Goal: Task Accomplishment & Management: Manage account settings

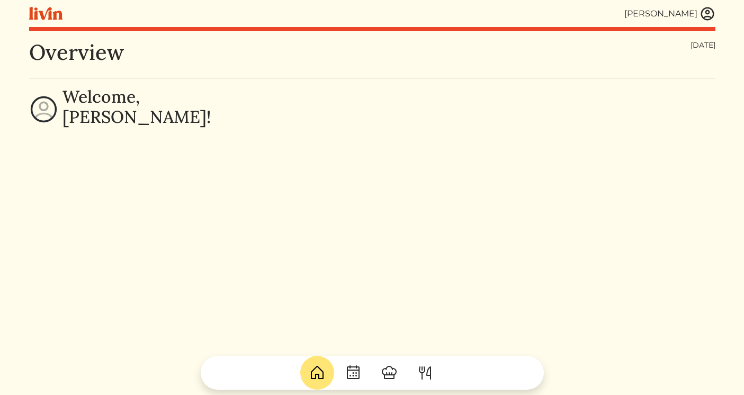
click at [705, 17] on img at bounding box center [707, 14] width 16 height 16
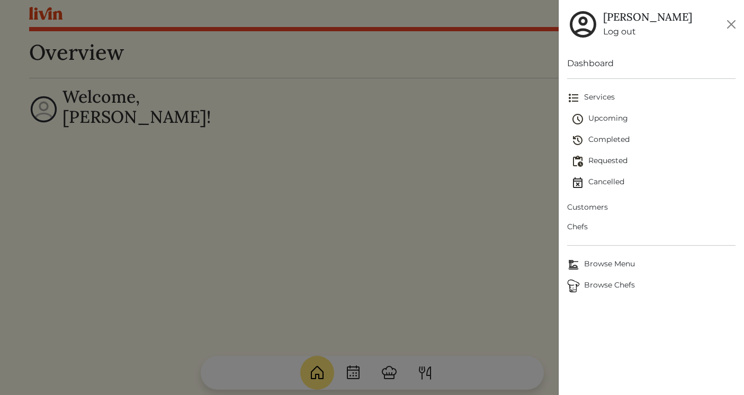
click at [612, 33] on link "Log out" at bounding box center [647, 31] width 89 height 13
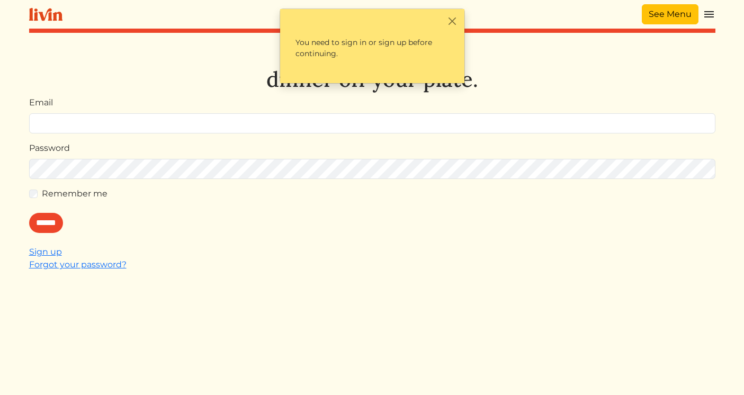
click at [682, 12] on link "See Menu" at bounding box center [670, 14] width 57 height 20
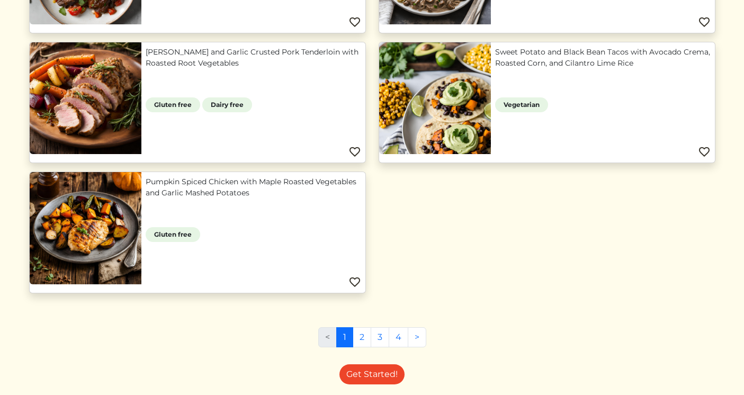
scroll to position [1047, 0]
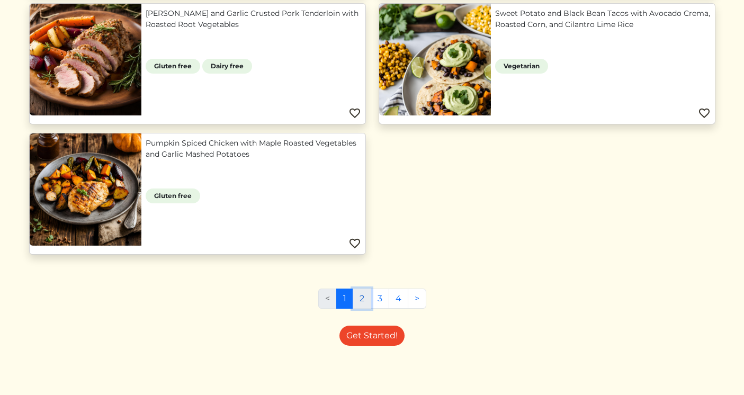
click at [363, 306] on link "2" at bounding box center [362, 299] width 19 height 20
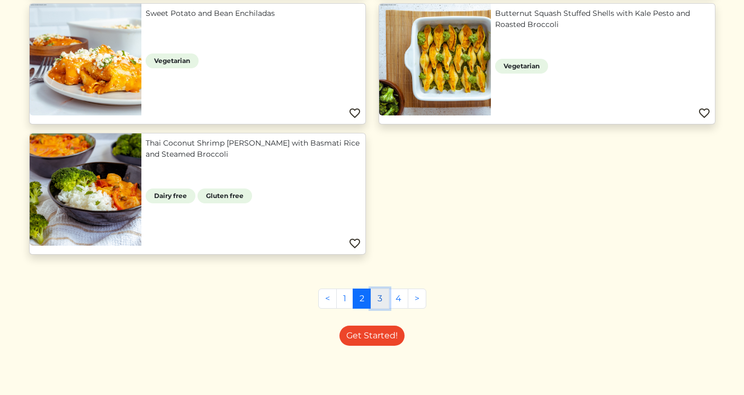
click at [379, 296] on link "3" at bounding box center [380, 299] width 19 height 20
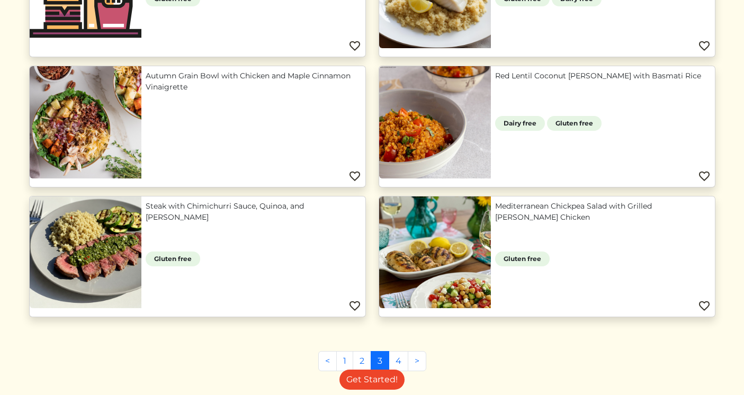
scroll to position [787, 0]
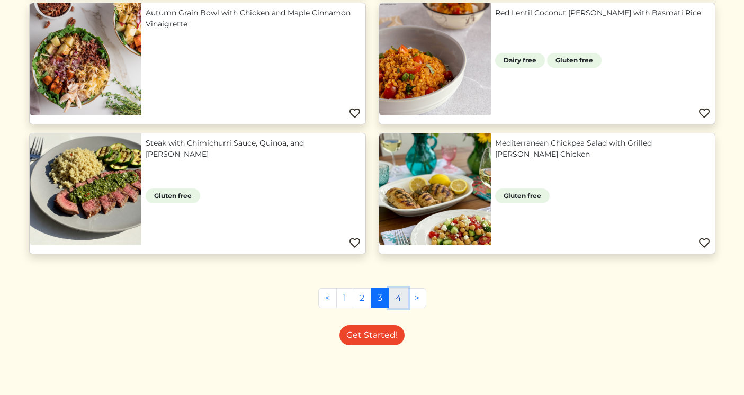
click at [398, 301] on link "4" at bounding box center [399, 298] width 20 height 20
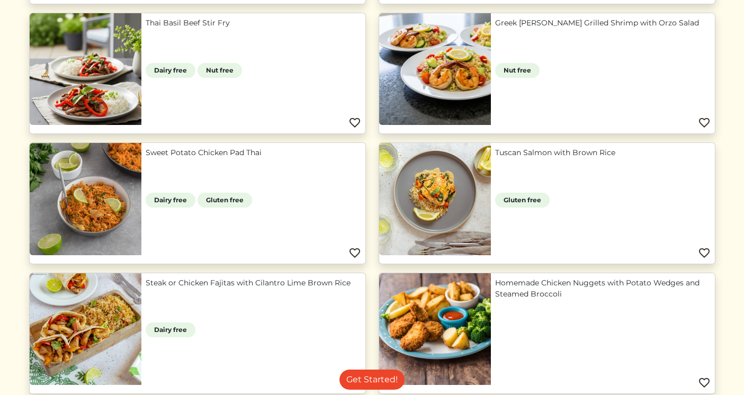
scroll to position [262, 0]
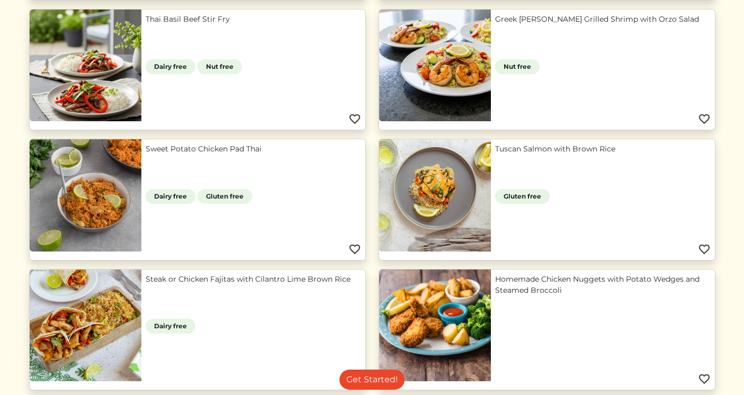
click at [610, 17] on link "Greek Lemon Herb Grilled Shrimp with Orzo Salad" at bounding box center [602, 19] width 215 height 11
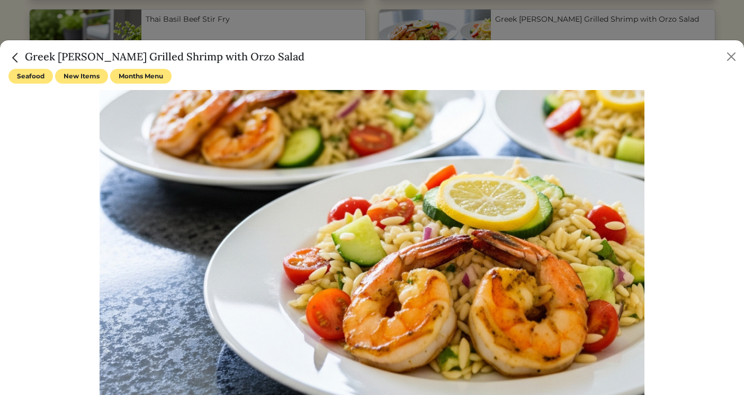
drag, startPoint x: 284, startPoint y: 59, endPoint x: 38, endPoint y: 60, distance: 246.7
click at [38, 60] on div "Greek Lemon Herb Grilled Shrimp with Orzo Salad" at bounding box center [372, 54] width 744 height 29
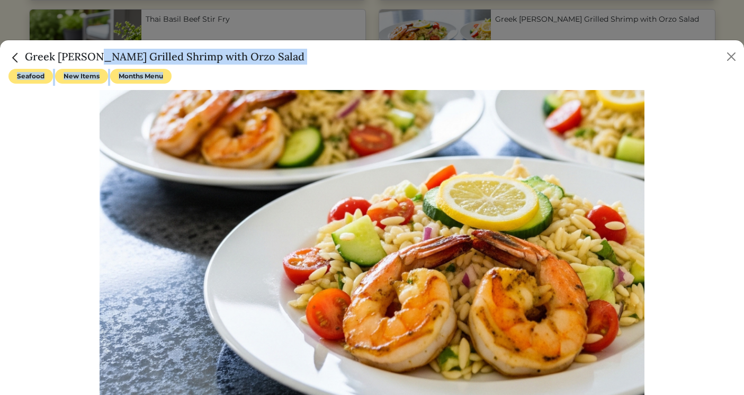
click at [17, 56] on img "Close" at bounding box center [15, 58] width 14 height 14
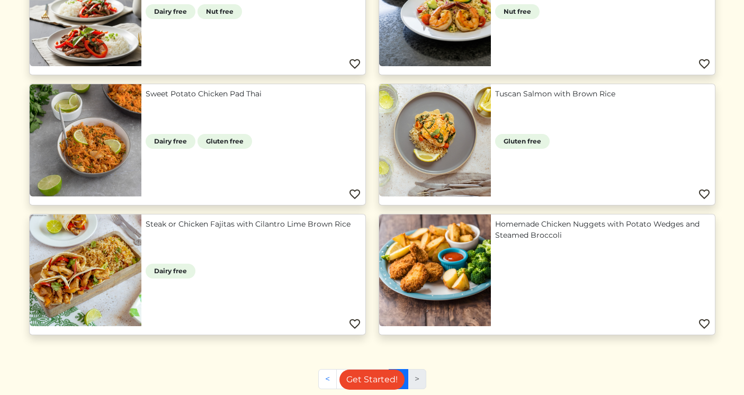
scroll to position [0, 0]
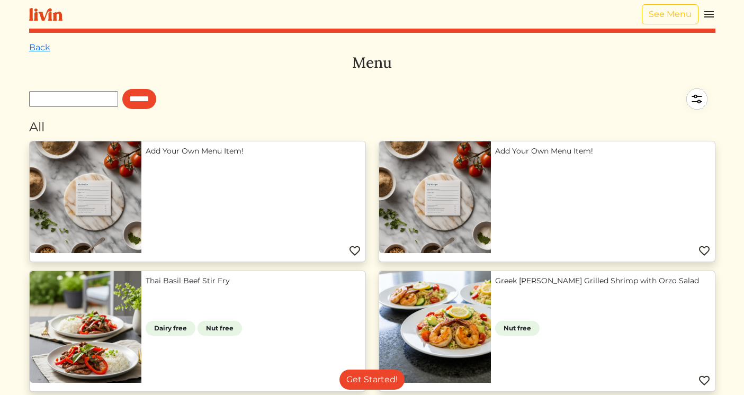
click at [714, 19] on img at bounding box center [709, 14] width 13 height 13
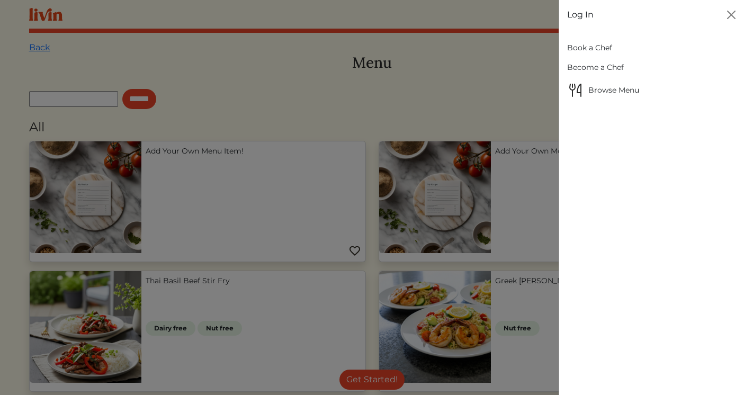
click at [600, 91] on span "Browse Menu" at bounding box center [651, 90] width 168 height 17
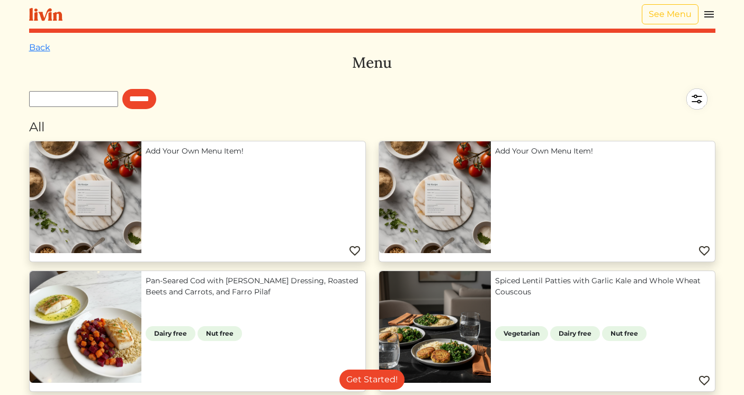
click at [695, 100] on img at bounding box center [696, 98] width 37 height 37
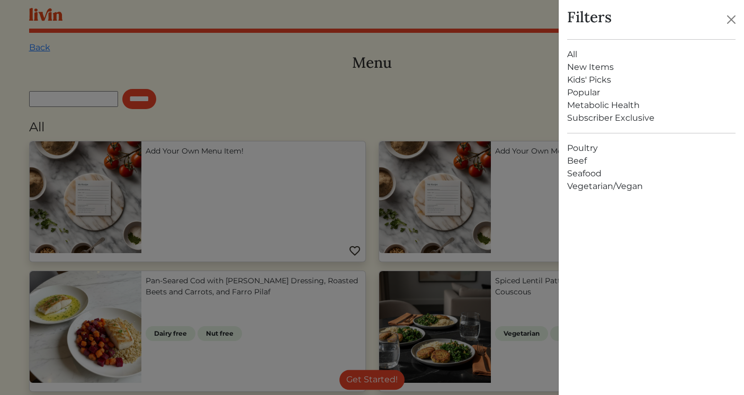
click at [600, 80] on link "Kids' Picks" at bounding box center [651, 80] width 168 height 13
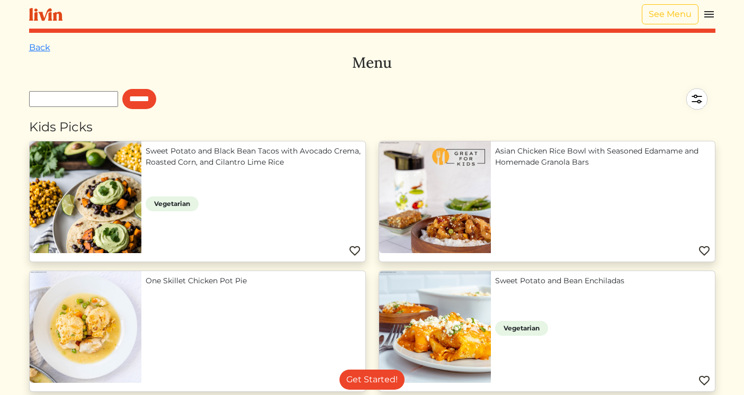
click at [696, 97] on img at bounding box center [696, 98] width 37 height 37
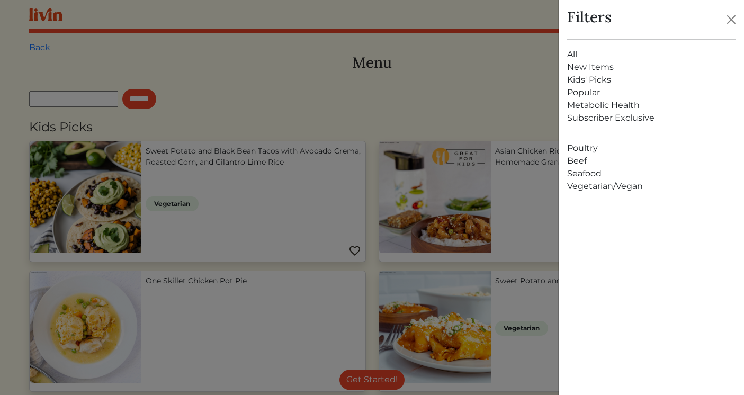
click at [585, 53] on link "All" at bounding box center [651, 54] width 168 height 13
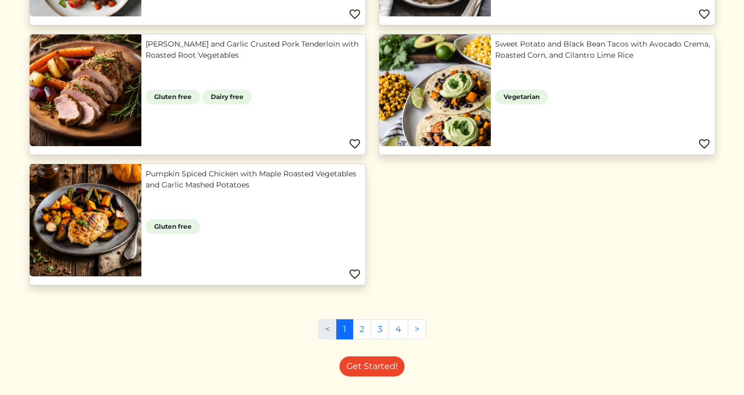
scroll to position [1047, 0]
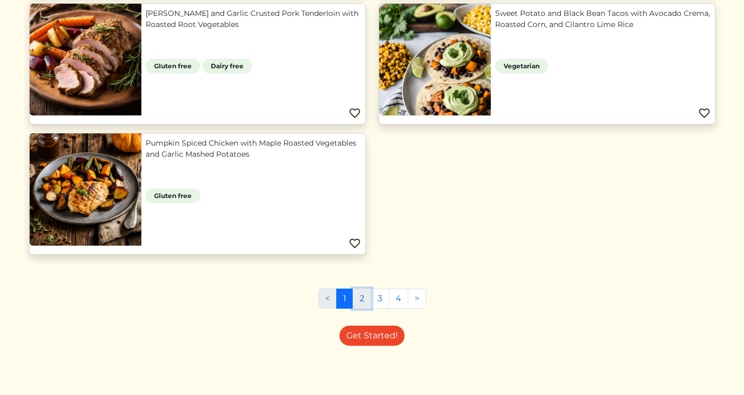
click at [362, 302] on link "2" at bounding box center [362, 299] width 19 height 20
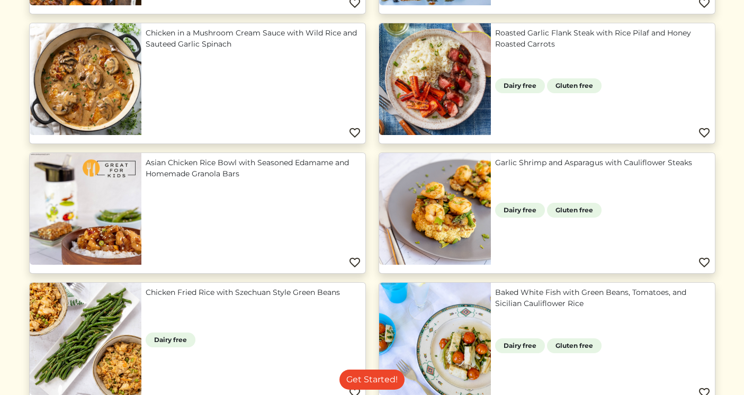
scroll to position [509, 0]
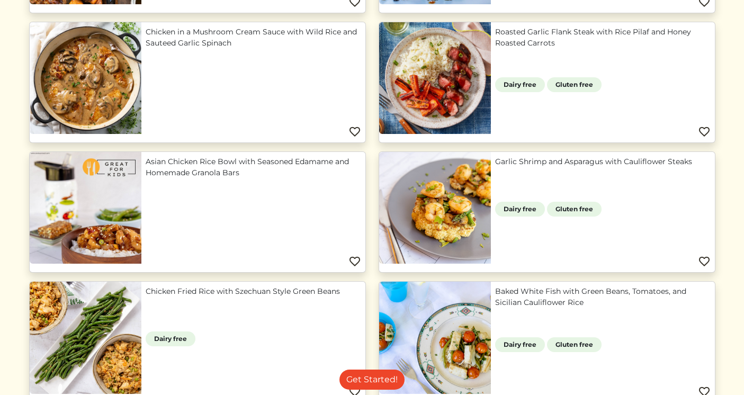
click at [213, 48] on link "Chicken in a Mushroom Cream Sauce with Wild Rice and Sauteed Garlic Spinach" at bounding box center [253, 37] width 215 height 22
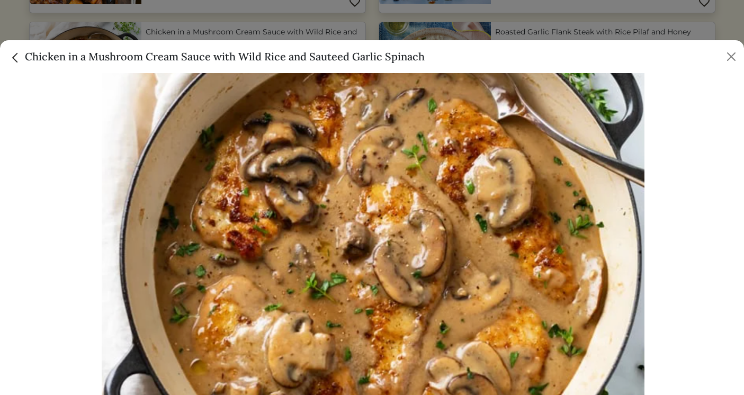
scroll to position [75, 0]
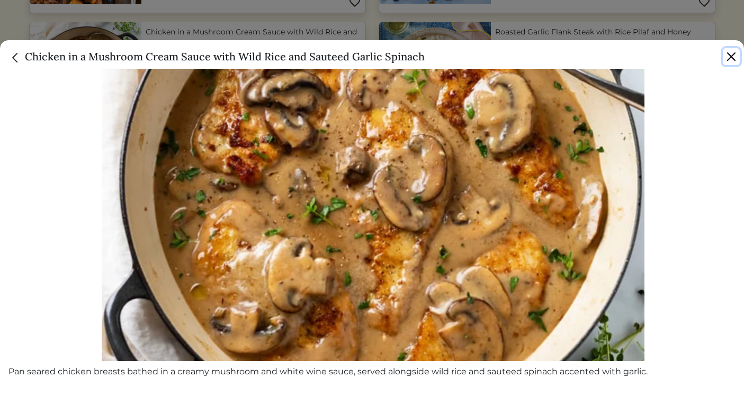
click at [724, 63] on button "Close" at bounding box center [731, 56] width 17 height 17
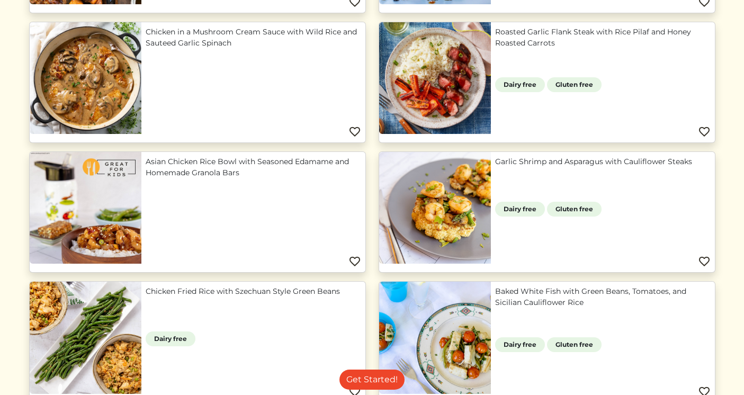
click at [546, 38] on link "Roasted Garlic Flank Steak with Rice Pilaf and Honey Roasted Carrots" at bounding box center [602, 37] width 215 height 22
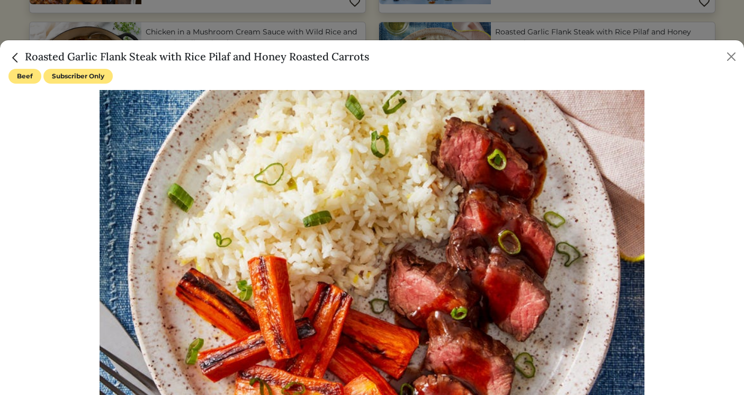
click at [301, 48] on div "Roasted Garlic Flank Steak with Rice Pilaf and Honey Roasted Carrots" at bounding box center [372, 54] width 744 height 29
click at [301, 55] on h5 "Roasted Garlic Flank Steak with Rice Pilaf and Honey Roasted Carrots" at bounding box center [188, 57] width 361 height 16
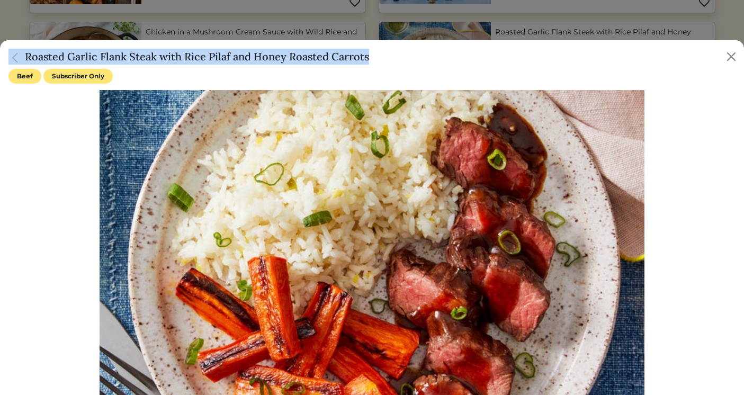
click at [301, 55] on h5 "Roasted Garlic Flank Steak with Rice Pilaf and Honey Roasted Carrots" at bounding box center [188, 57] width 361 height 16
copy div "Roasted Garlic Flank Steak with Rice Pilaf and Honey Roasted Carrots"
click at [730, 56] on button "Close" at bounding box center [731, 56] width 17 height 17
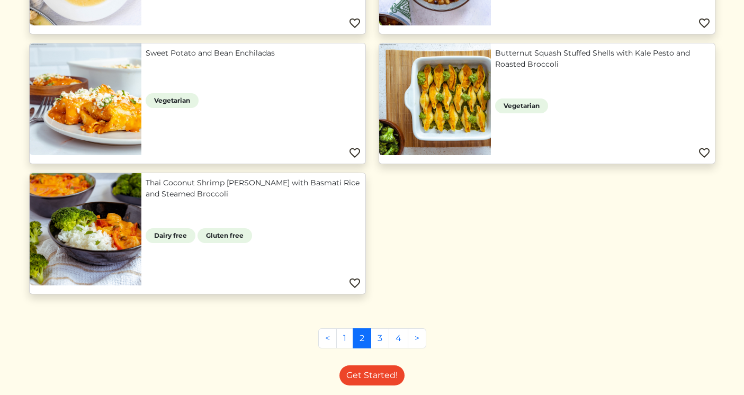
scroll to position [1047, 0]
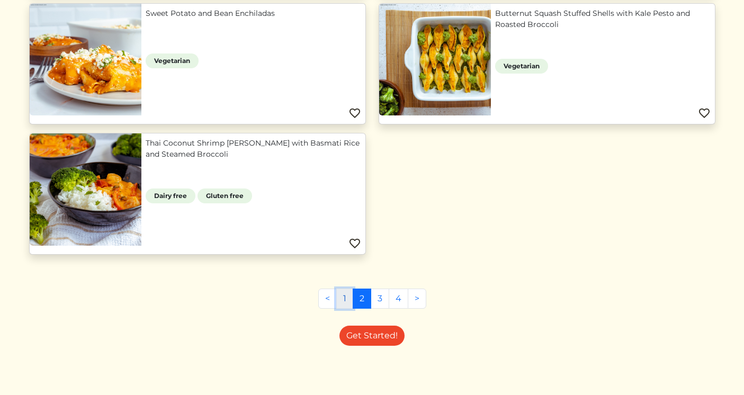
click at [344, 299] on link "1" at bounding box center [344, 299] width 17 height 20
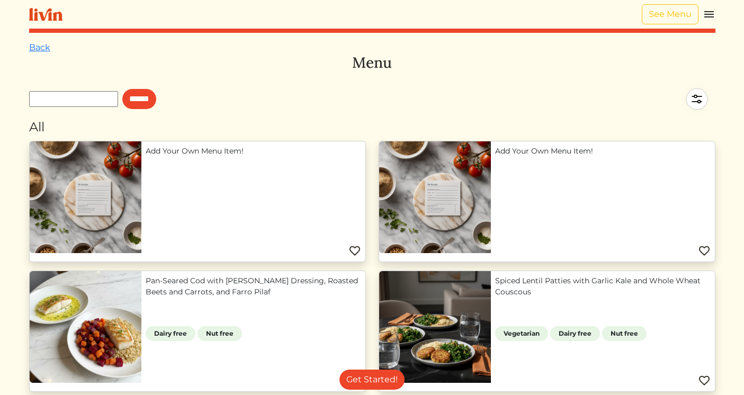
click at [707, 16] on img at bounding box center [709, 14] width 13 height 13
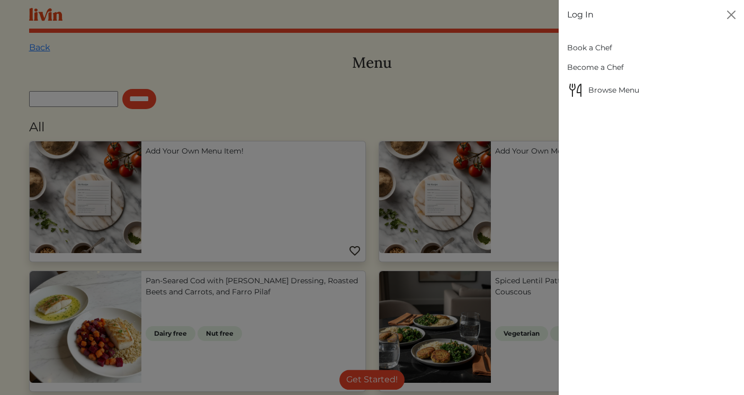
click at [516, 76] on div at bounding box center [372, 197] width 744 height 395
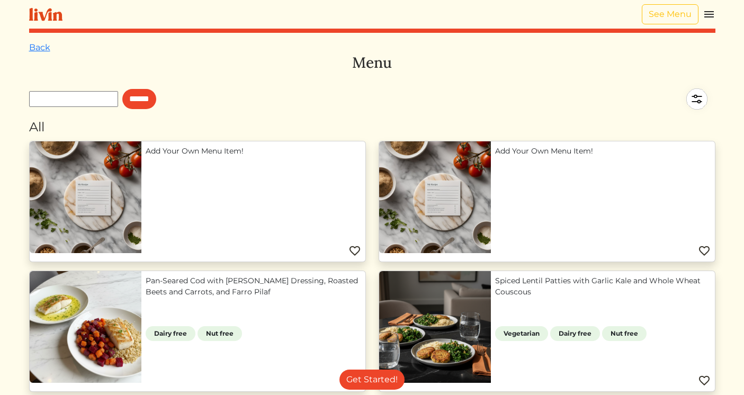
click at [687, 102] on img at bounding box center [696, 98] width 37 height 37
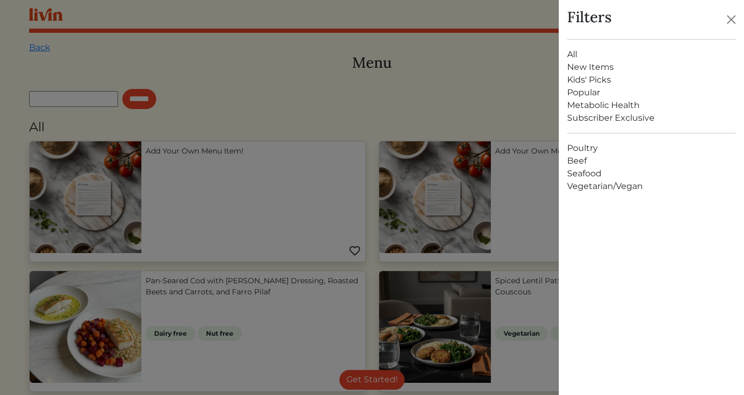
click at [606, 107] on link "Metabolic Health" at bounding box center [651, 105] width 168 height 13
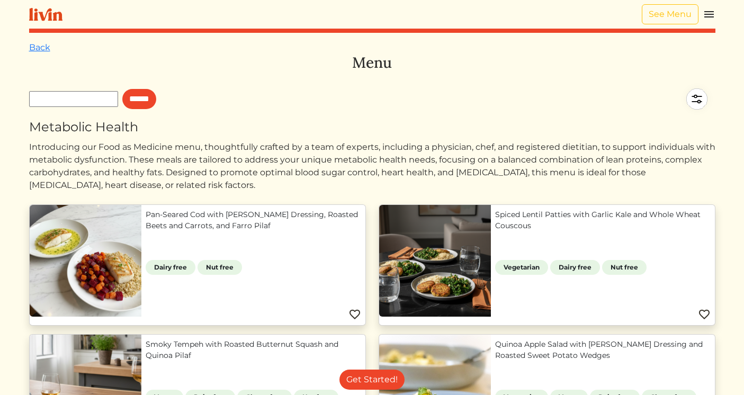
click at [691, 101] on img at bounding box center [696, 98] width 37 height 37
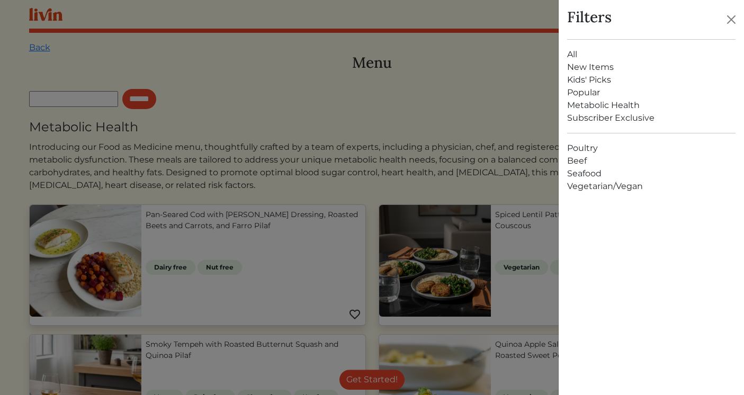
click at [593, 143] on link "Poultry" at bounding box center [651, 148] width 168 height 13
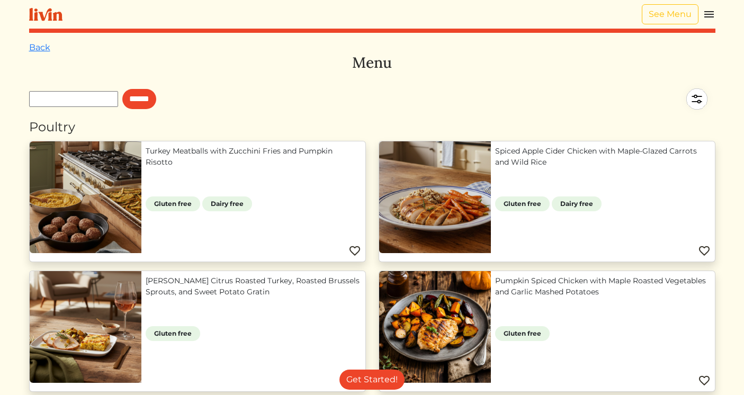
click at [699, 100] on img at bounding box center [696, 98] width 37 height 37
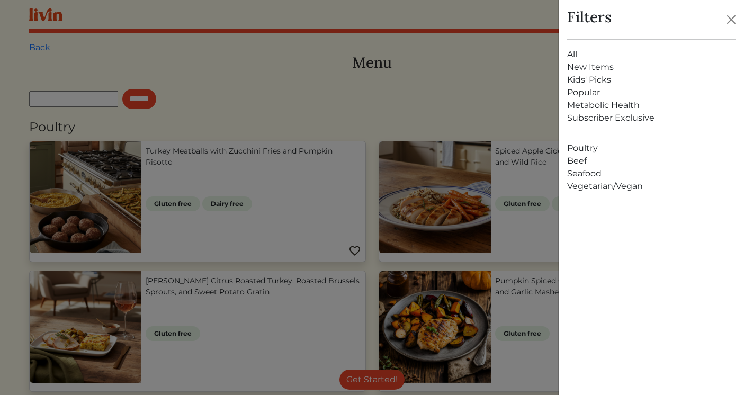
click at [578, 70] on link "New Items" at bounding box center [651, 67] width 168 height 13
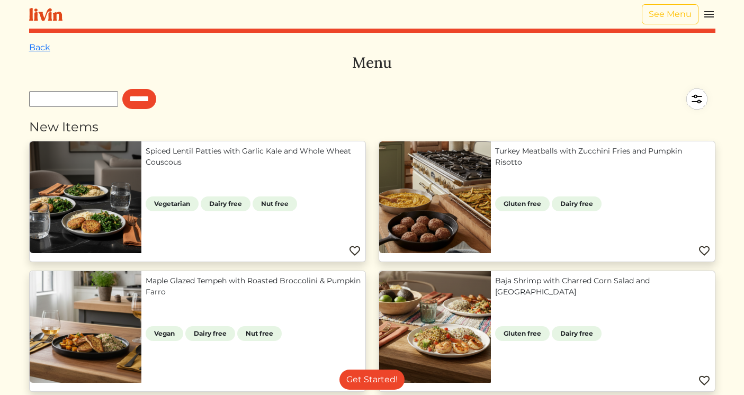
drag, startPoint x: 527, startPoint y: 159, endPoint x: 249, endPoint y: 2, distance: 318.9
click at [709, 14] on img at bounding box center [709, 14] width 13 height 13
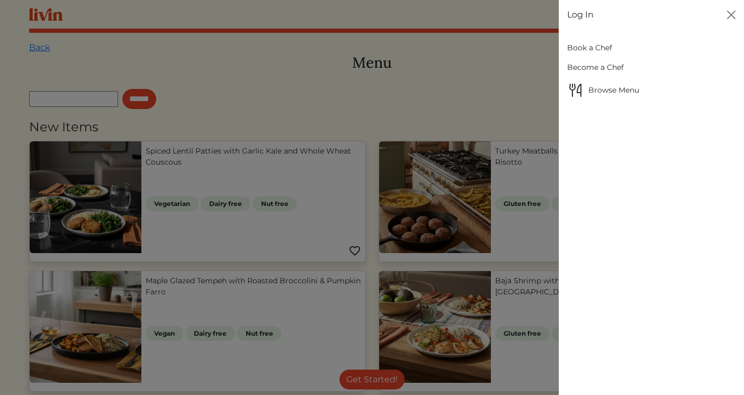
click at [600, 46] on link "Book a Chef" at bounding box center [651, 48] width 168 height 20
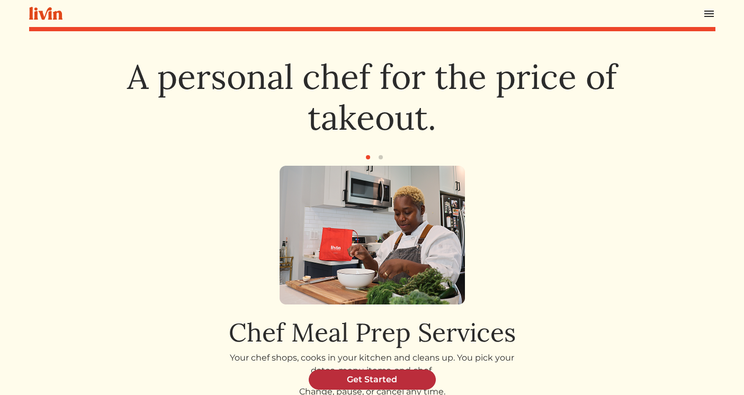
click at [371, 384] on link "Get Started" at bounding box center [372, 380] width 127 height 20
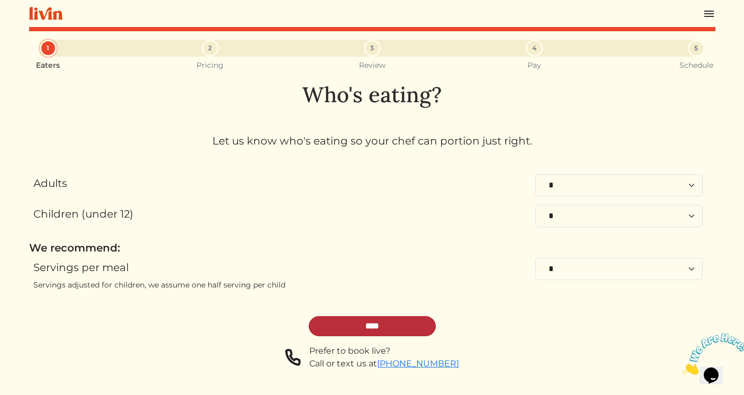
click at [389, 328] on input "****" at bounding box center [372, 326] width 127 height 20
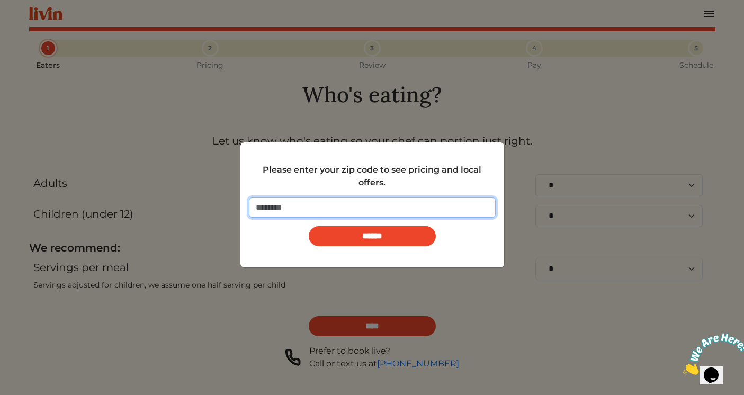
click at [367, 209] on input "number" at bounding box center [372, 207] width 247 height 20
type input "*"
type input "*****"
click at [309, 226] on input "******" at bounding box center [372, 236] width 127 height 20
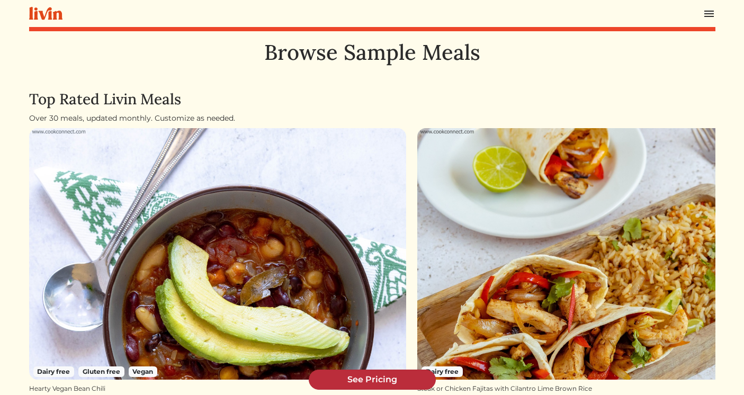
click at [367, 378] on link "See Pricing" at bounding box center [372, 380] width 127 height 20
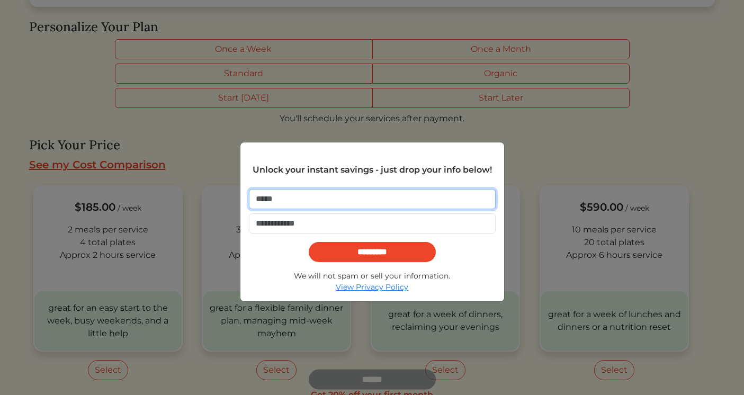
click at [322, 199] on input "email" at bounding box center [372, 199] width 247 height 20
type input "**********"
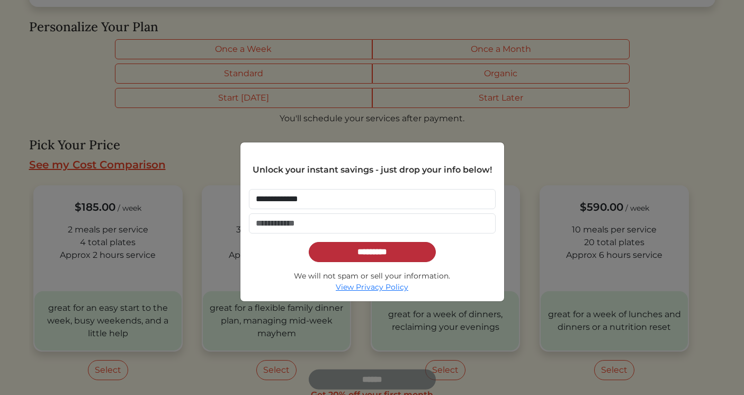
click at [380, 255] on input "*********" at bounding box center [372, 252] width 127 height 20
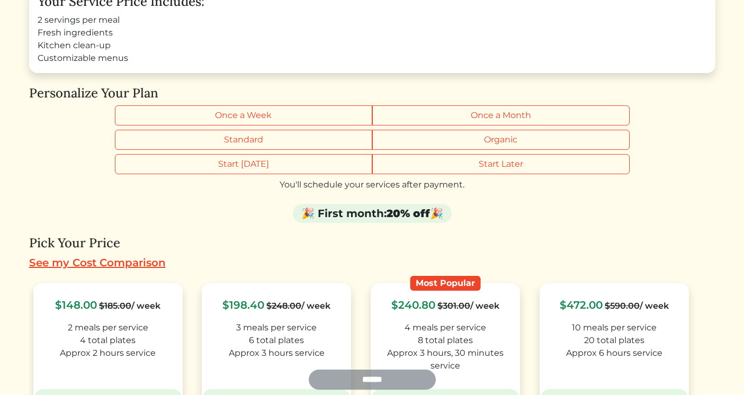
scroll to position [141, 0]
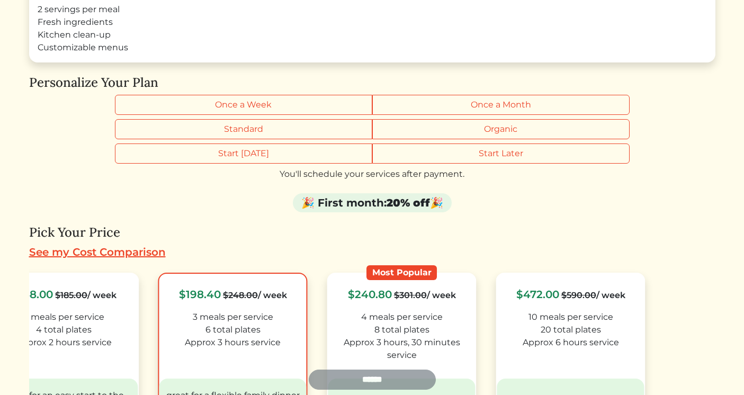
drag, startPoint x: 328, startPoint y: 296, endPoint x: 291, endPoint y: 301, distance: 37.4
click at [291, 301] on div "$198.40 $248.00 / week" at bounding box center [233, 294] width 139 height 16
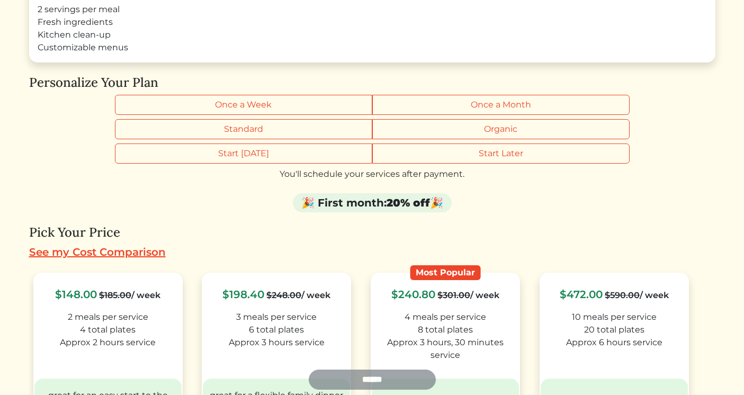
click at [111, 86] on h4 "Personalize Your Plan" at bounding box center [372, 82] width 686 height 15
click at [698, 77] on h4 "Personalize Your Plan" at bounding box center [372, 82] width 686 height 15
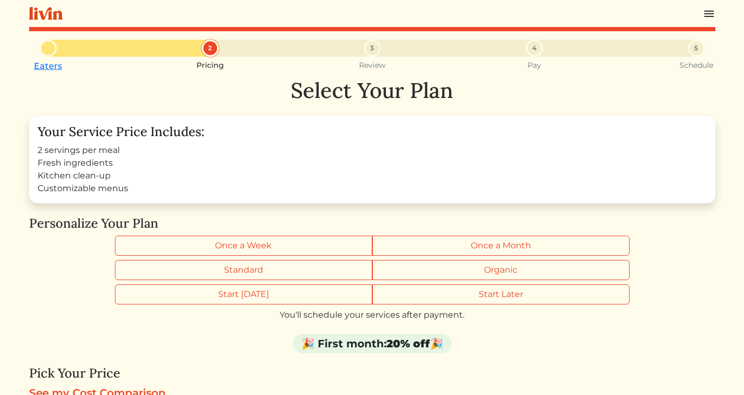
click at [711, 17] on img at bounding box center [709, 13] width 13 height 13
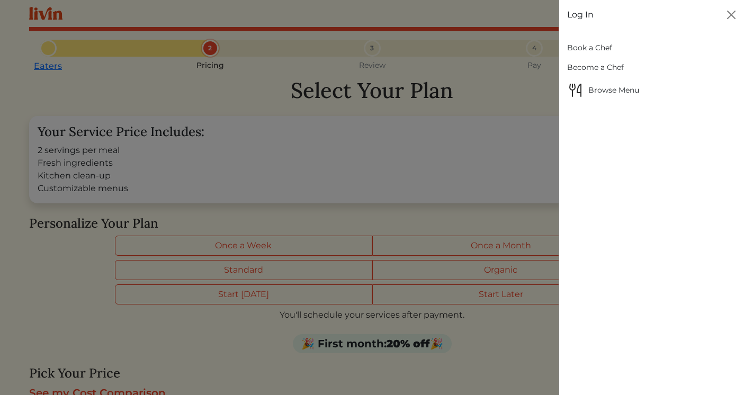
click at [589, 45] on link "Book a Chef" at bounding box center [651, 48] width 168 height 20
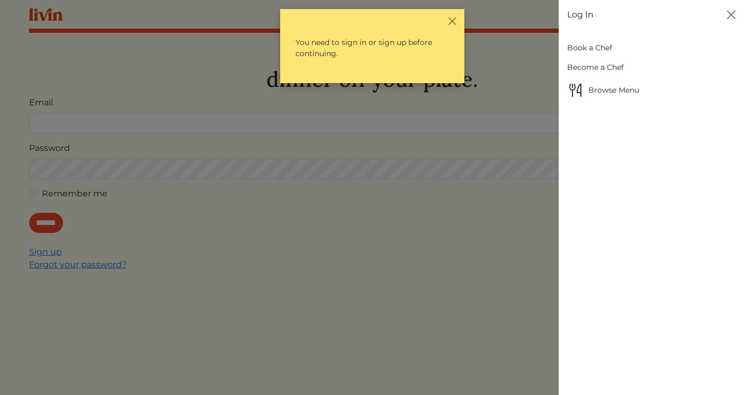
click at [427, 110] on div at bounding box center [372, 197] width 744 height 395
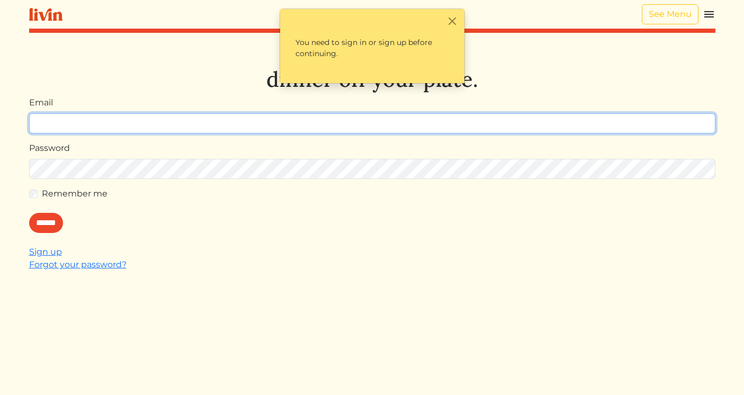
click at [427, 119] on input "Email" at bounding box center [372, 123] width 686 height 20
type input "**********"
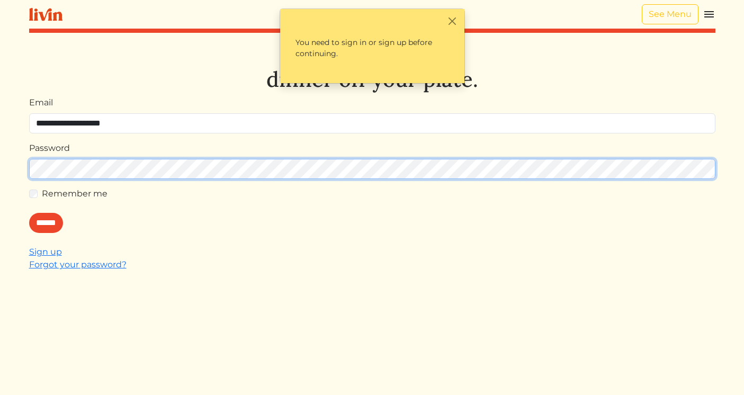
click at [29, 213] on input "******" at bounding box center [46, 223] width 34 height 20
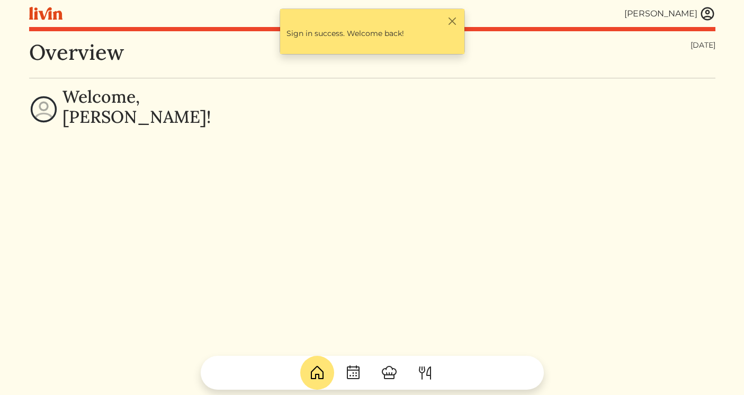
click at [706, 11] on img at bounding box center [707, 14] width 16 height 16
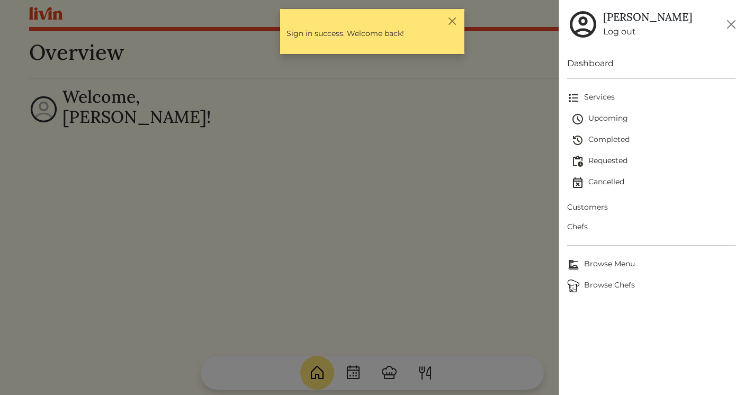
click at [579, 204] on span "Customers" at bounding box center [651, 207] width 168 height 11
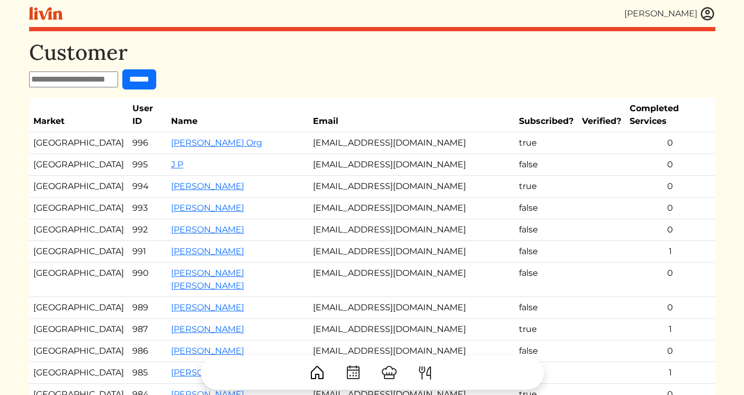
click at [71, 77] on input "text" at bounding box center [73, 79] width 89 height 16
type input "*******"
click at [122, 69] on input "******" at bounding box center [139, 79] width 34 height 20
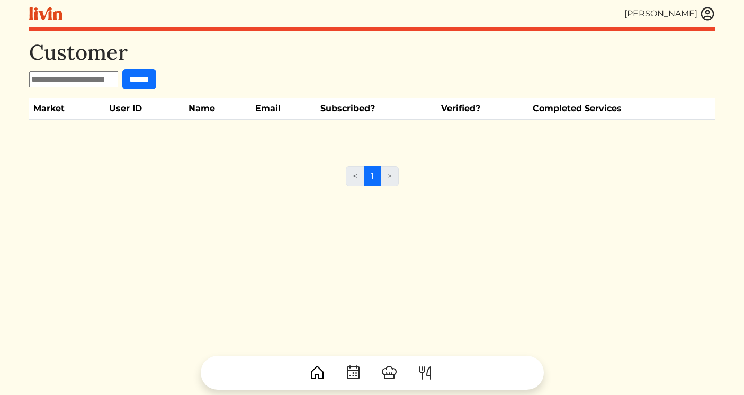
click at [96, 84] on input "text" at bounding box center [73, 79] width 89 height 16
type input "*"
type input "*******"
click at [122, 69] on input "******" at bounding box center [139, 79] width 34 height 20
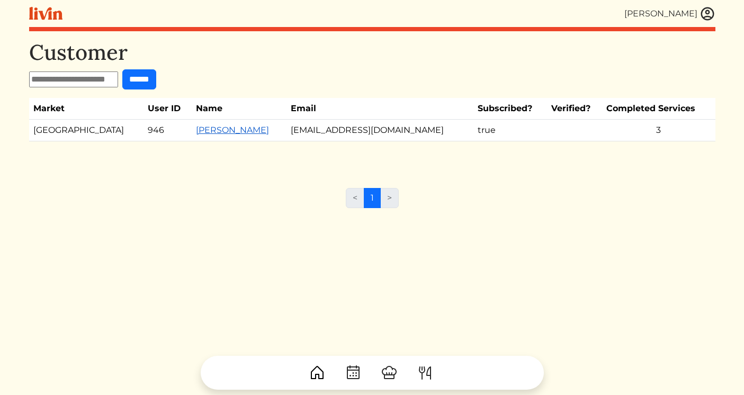
click at [212, 131] on link "[PERSON_NAME]" at bounding box center [232, 130] width 73 height 10
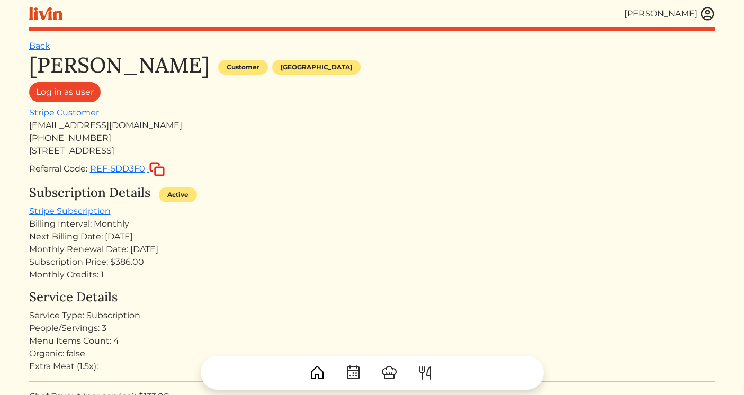
scroll to position [3, 0]
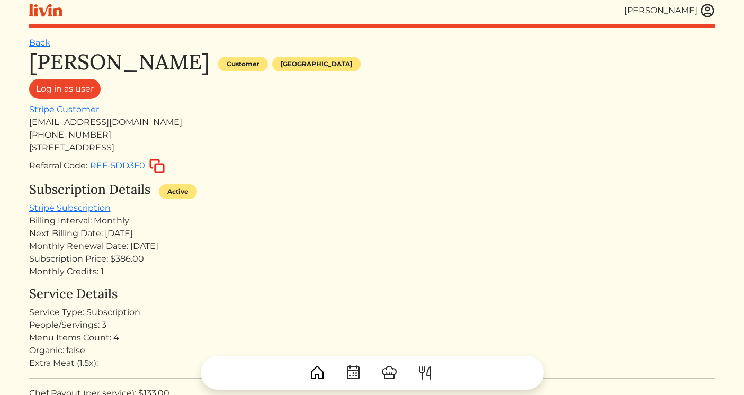
click at [155, 143] on div "[STREET_ADDRESS]" at bounding box center [372, 147] width 686 height 13
copy div "[STREET_ADDRESS]"
click at [44, 41] on link "Back" at bounding box center [39, 43] width 21 height 10
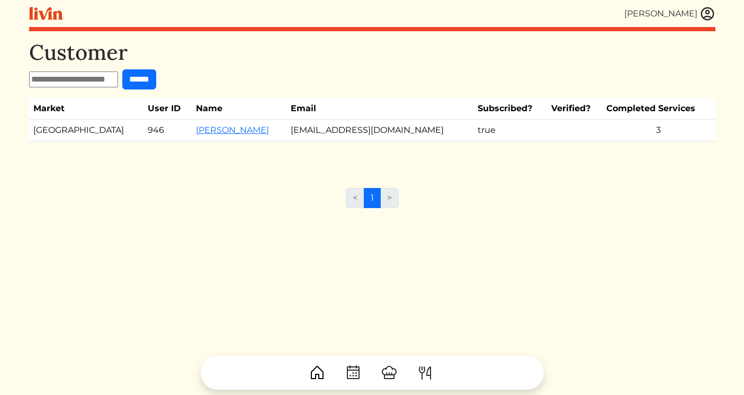
click at [698, 12] on div "[PERSON_NAME]" at bounding box center [669, 14] width 91 height 16
click at [703, 10] on img at bounding box center [707, 14] width 16 height 16
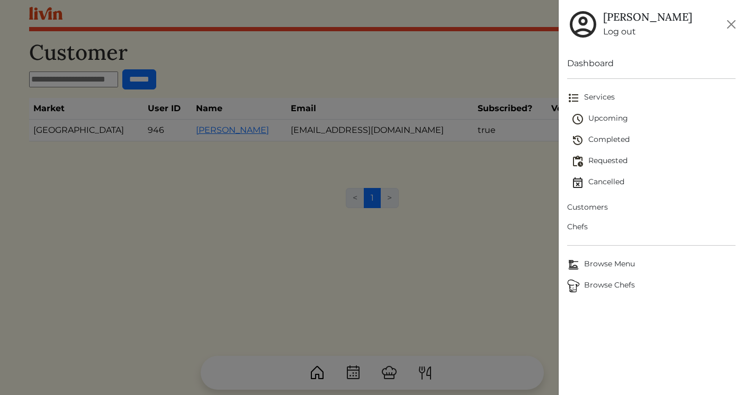
click at [614, 35] on link "Log out" at bounding box center [647, 31] width 89 height 13
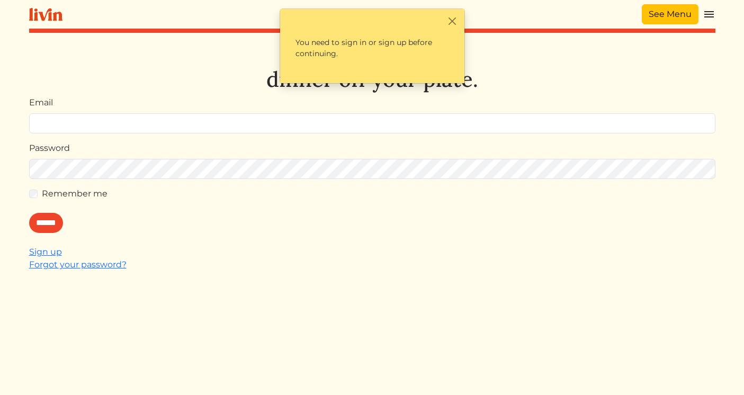
click at [672, 21] on link "See Menu" at bounding box center [670, 14] width 57 height 20
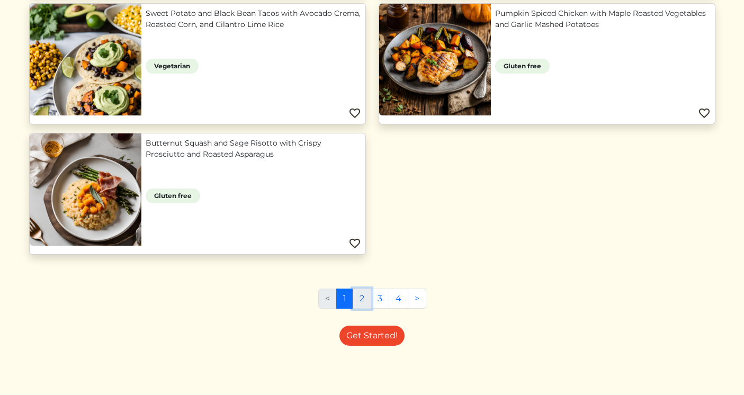
click at [362, 298] on link "2" at bounding box center [362, 299] width 19 height 20
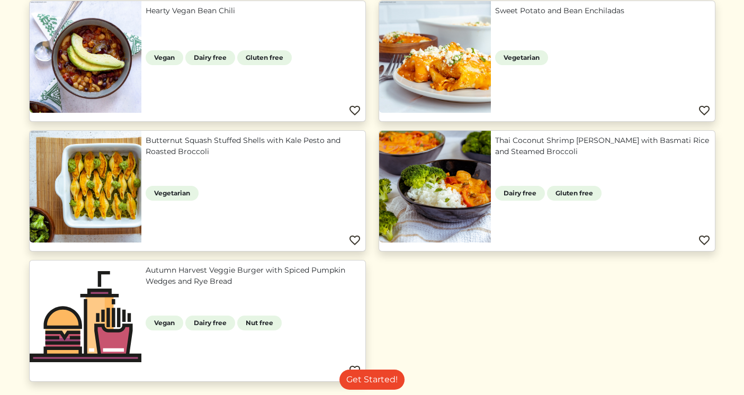
scroll to position [1047, 0]
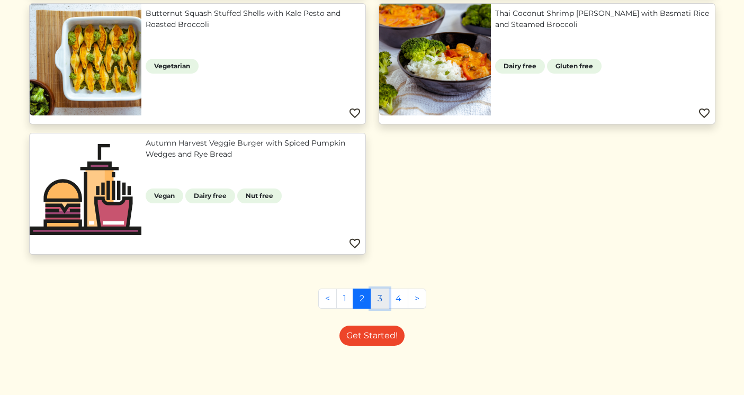
click at [379, 297] on link "3" at bounding box center [380, 299] width 19 height 20
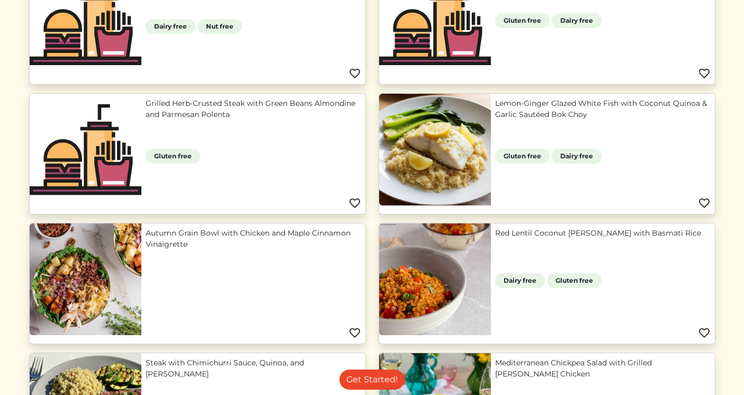
scroll to position [443, 0]
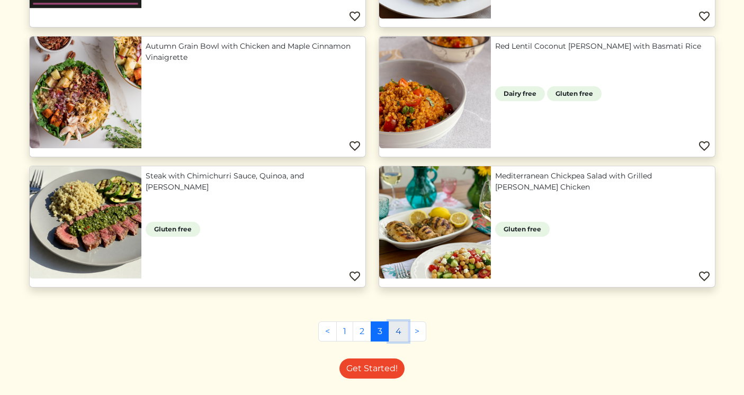
click at [398, 333] on link "4" at bounding box center [399, 331] width 20 height 20
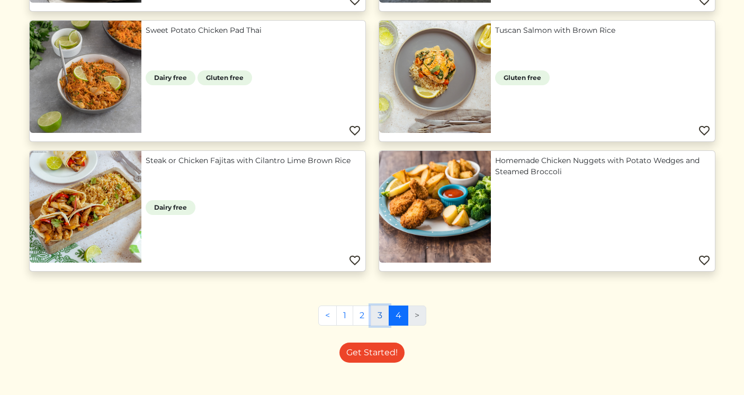
click at [376, 323] on link "3" at bounding box center [380, 316] width 19 height 20
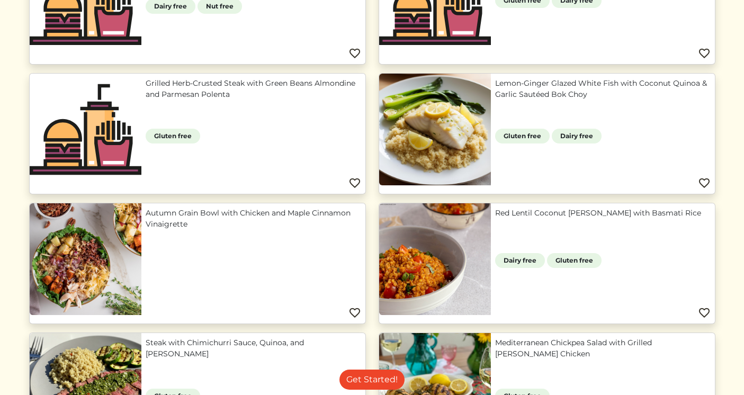
scroll to position [501, 0]
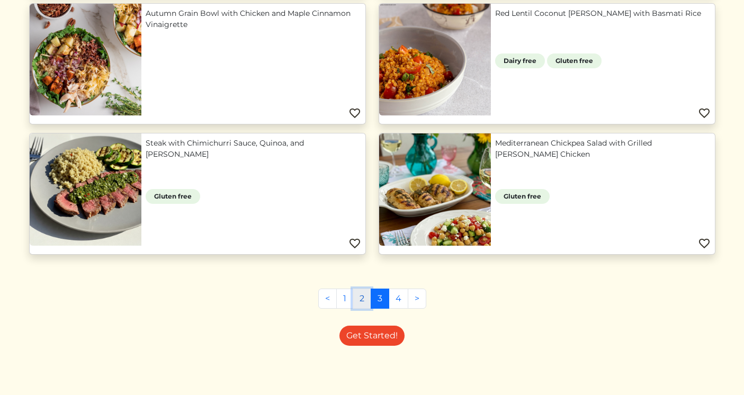
click at [362, 301] on link "2" at bounding box center [362, 299] width 19 height 20
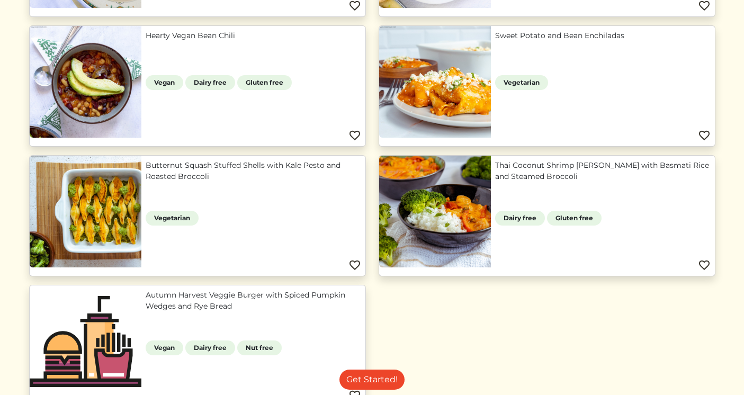
scroll to position [1047, 0]
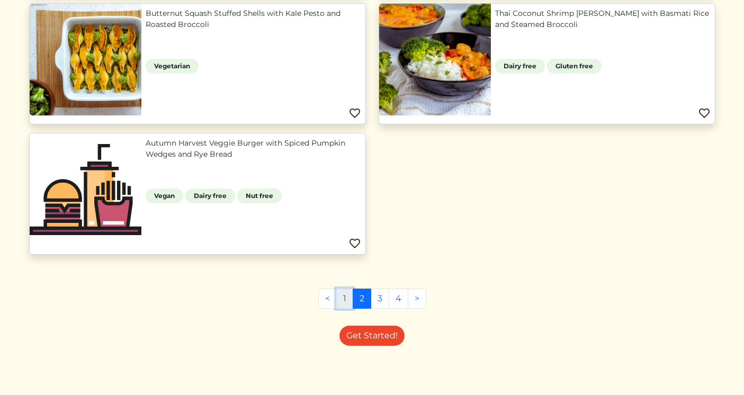
click at [344, 299] on link "1" at bounding box center [344, 299] width 17 height 20
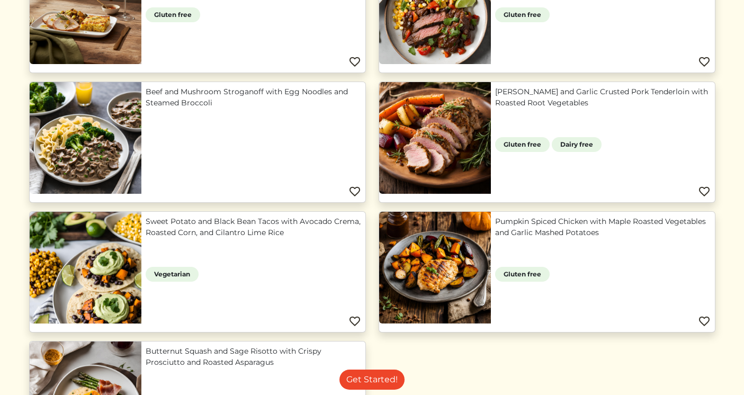
scroll to position [1047, 0]
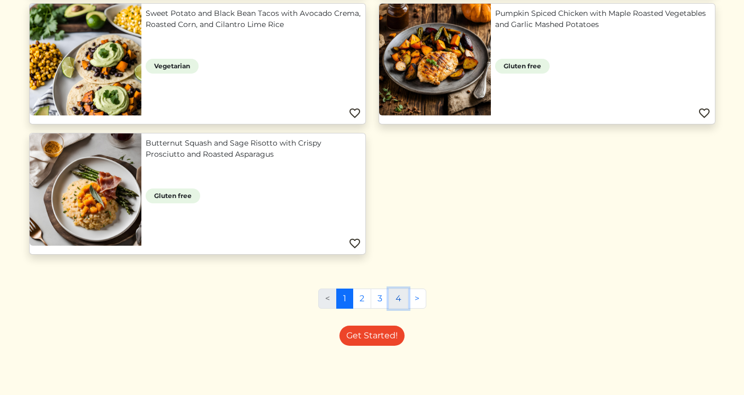
click at [393, 299] on link "4" at bounding box center [399, 299] width 20 height 20
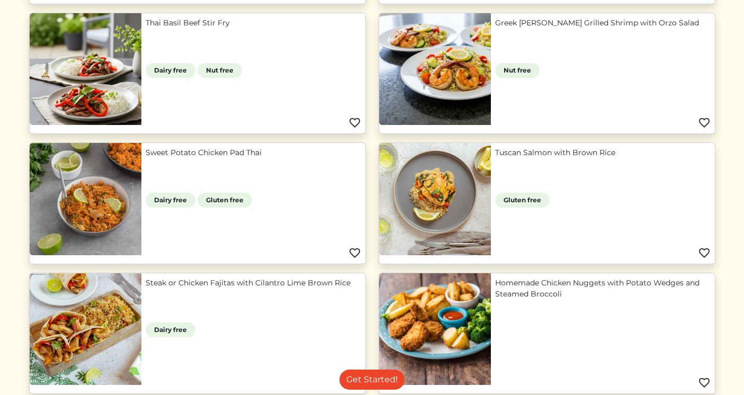
scroll to position [398, 0]
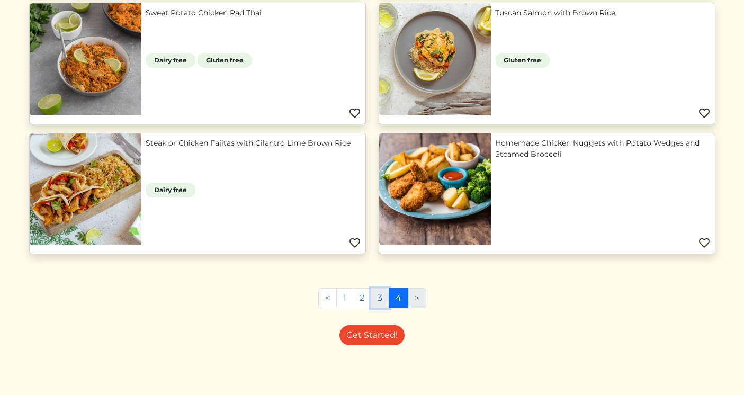
click at [384, 300] on link "3" at bounding box center [380, 298] width 19 height 20
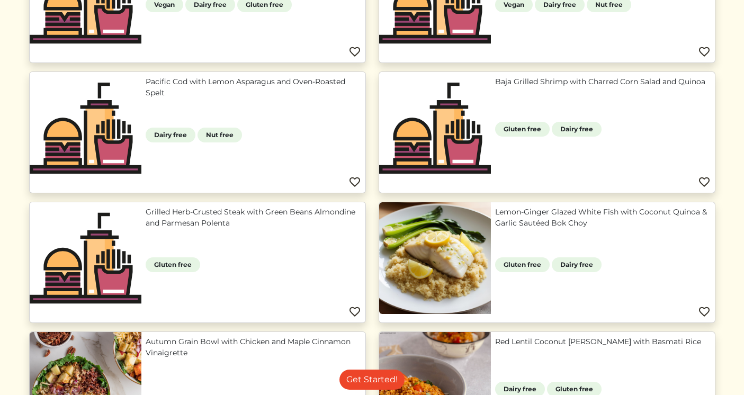
scroll to position [342, 0]
